Goal: Task Accomplishment & Management: Use online tool/utility

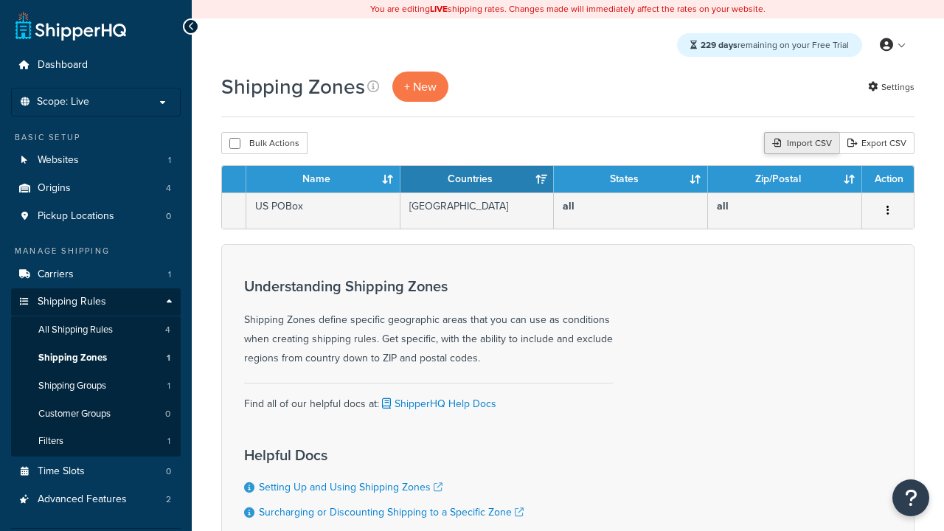
click at [799, 144] on div "Import CSV" at bounding box center [801, 143] width 75 height 22
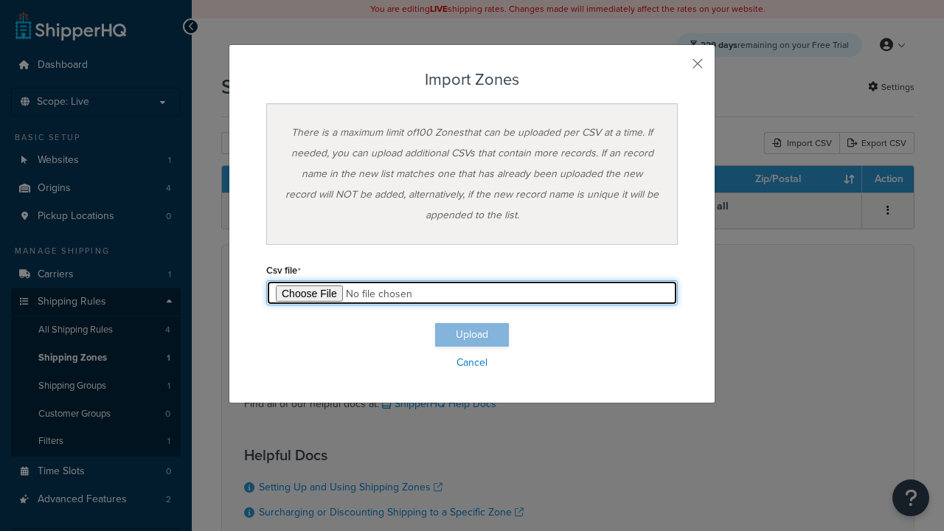
click at [472, 293] on input "file" at bounding box center [471, 292] width 411 height 25
type input "C:\fakepath\importZonesFailure.csv"
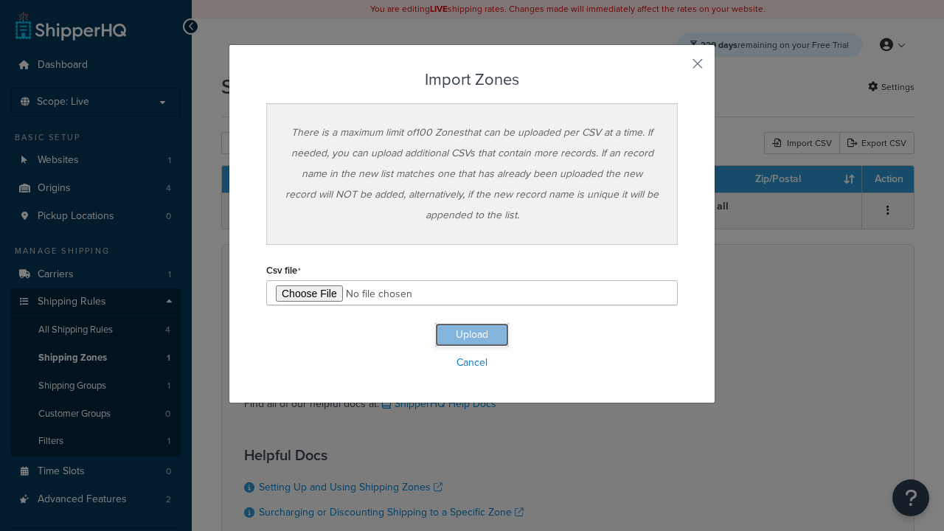
click at [472, 335] on button "Upload" at bounding box center [472, 335] width 74 height 24
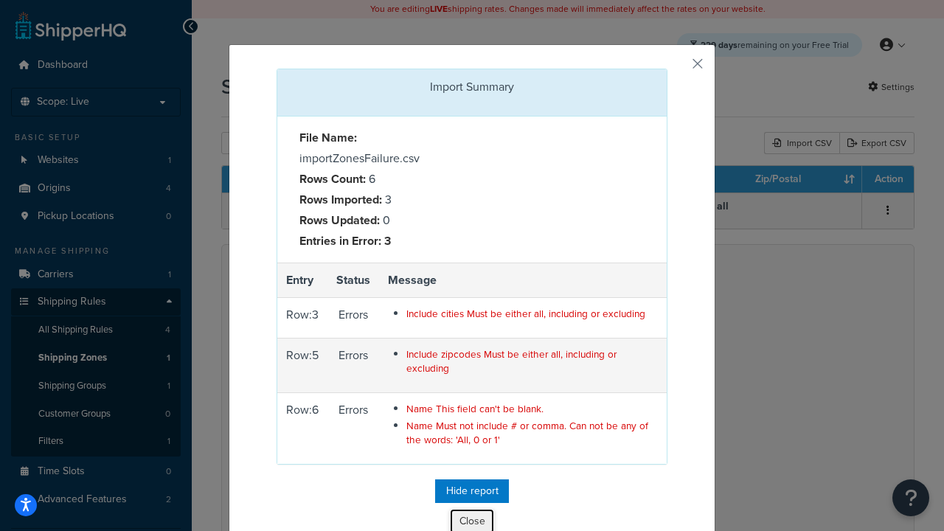
click at [472, 518] on button "Close" at bounding box center [472, 521] width 44 height 25
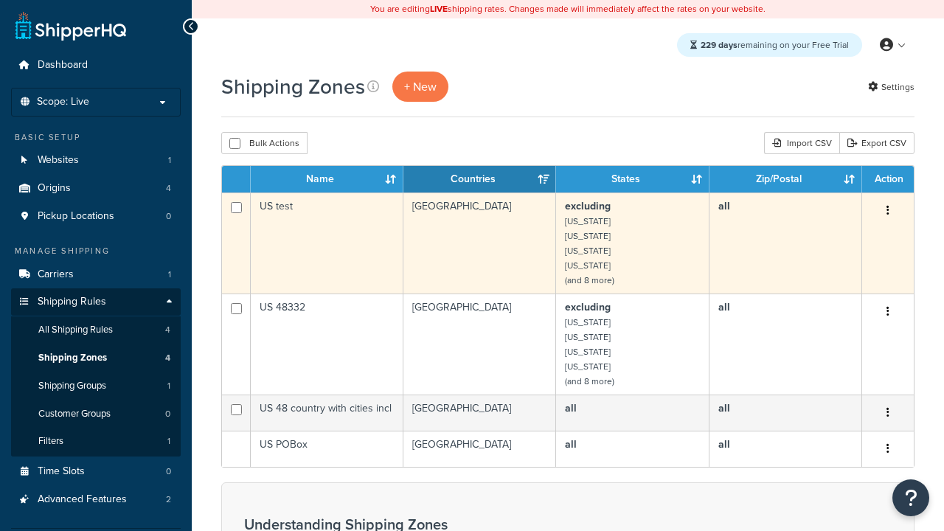
click at [887, 212] on icon "button" at bounding box center [887, 210] width 3 height 10
click at [0, 0] on link "Delete" at bounding box center [0, 0] width 0 height 0
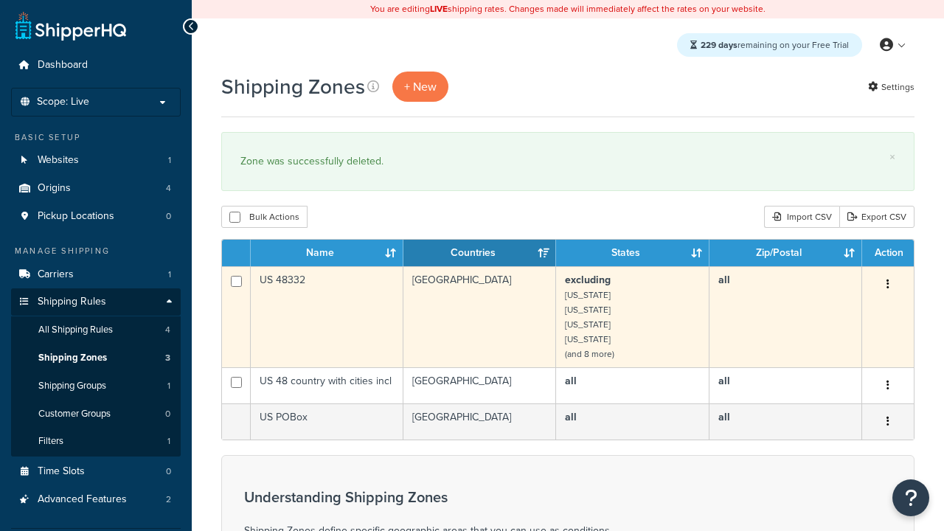
click at [887, 285] on icon "button" at bounding box center [887, 284] width 3 height 10
click at [0, 0] on link "Delete" at bounding box center [0, 0] width 0 height 0
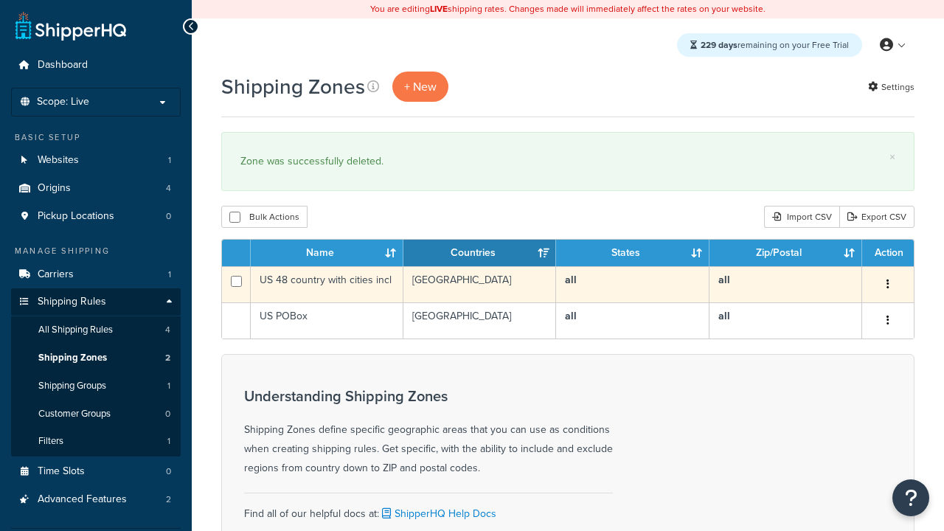
click at [887, 285] on icon "button" at bounding box center [887, 284] width 3 height 10
click at [0, 0] on link "Delete" at bounding box center [0, 0] width 0 height 0
